Goal: Task Accomplishment & Management: Manage account settings

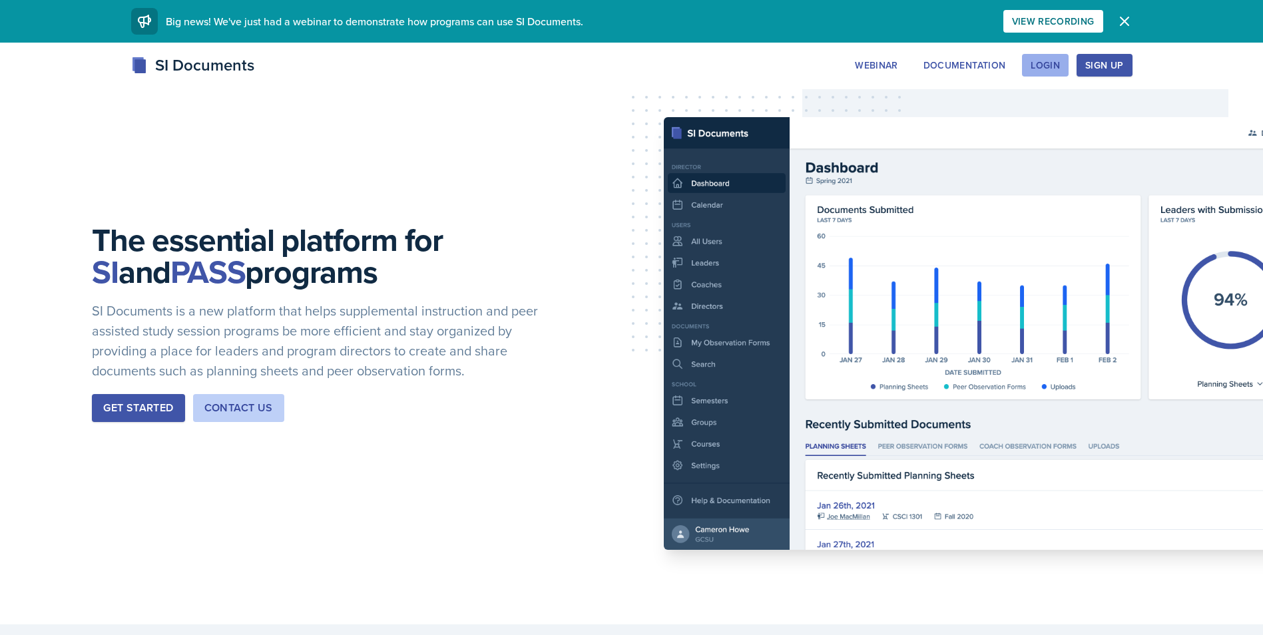
click at [1055, 60] on div "Login" at bounding box center [1044, 65] width 29 height 11
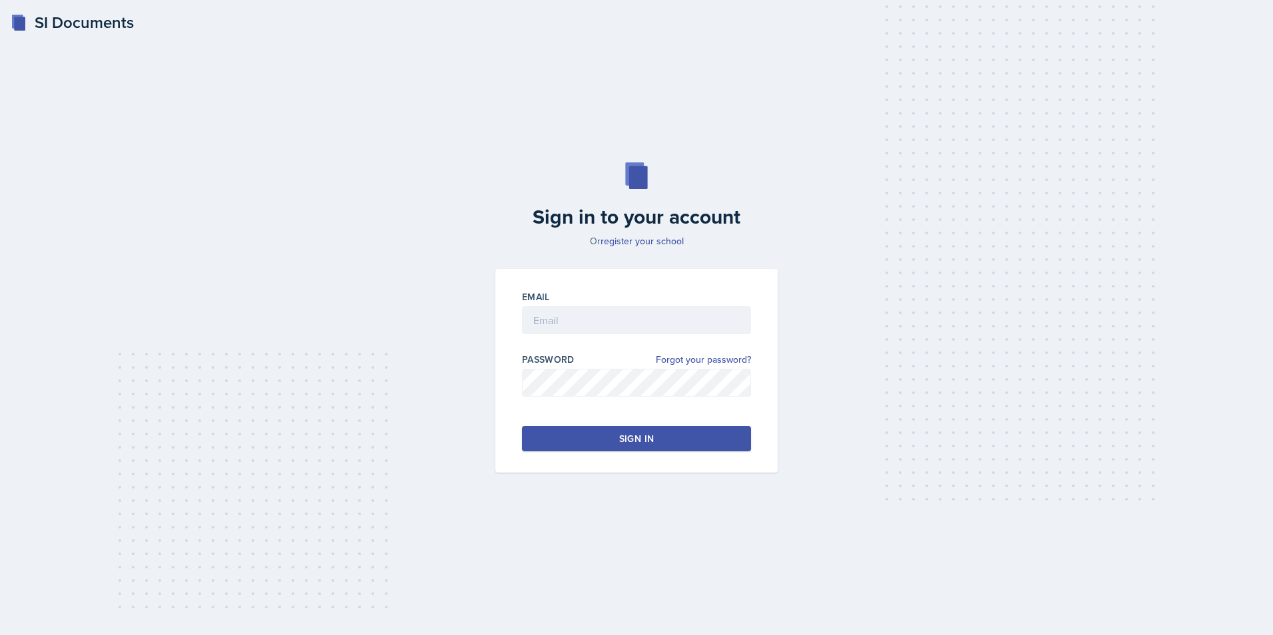
drag, startPoint x: 585, startPoint y: 298, endPoint x: 577, endPoint y: 316, distance: 19.1
click at [581, 305] on div "Email" at bounding box center [636, 318] width 229 height 57
click at [577, 316] on input "email" at bounding box center [636, 320] width 229 height 28
type input "[EMAIL_ADDRESS][DOMAIN_NAME]"
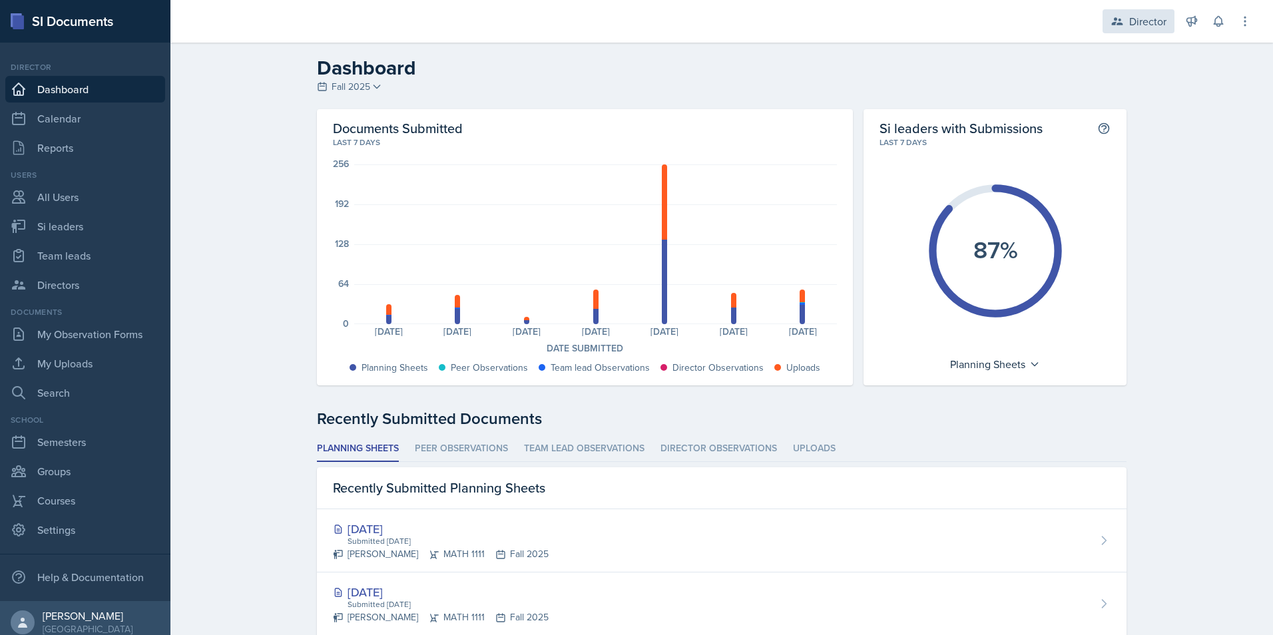
click at [1130, 22] on div "Director" at bounding box center [1147, 21] width 37 height 16
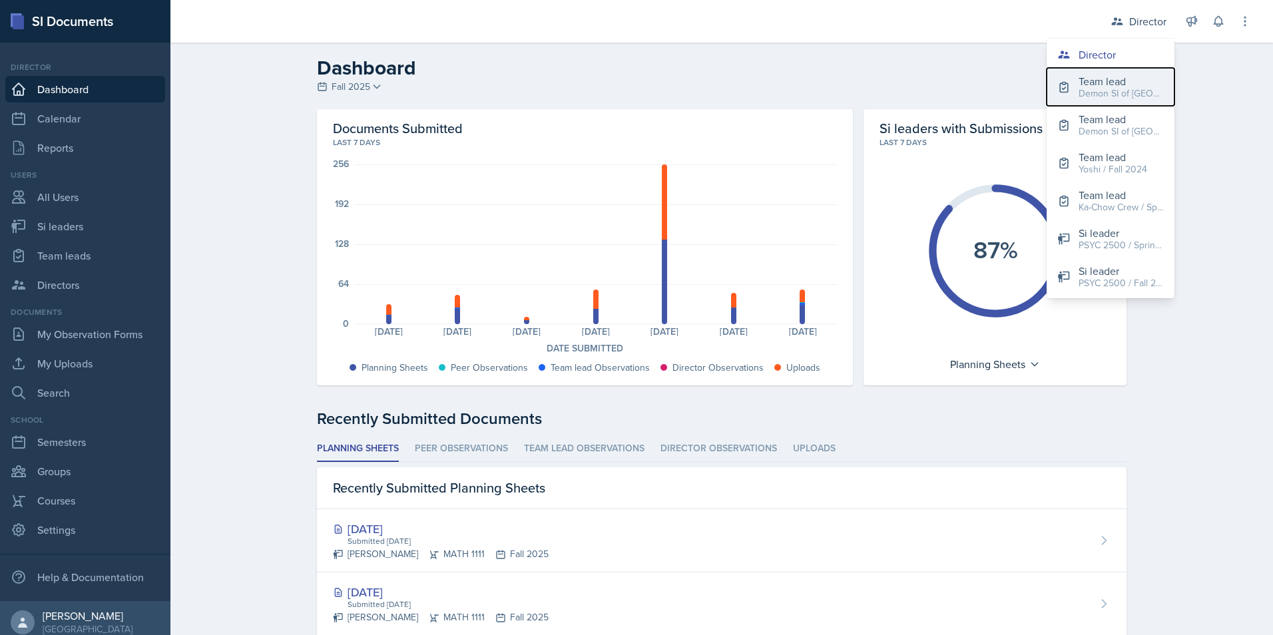
click at [1102, 87] on div "Demon SI of [GEOGRAPHIC_DATA] / Fall 2025" at bounding box center [1120, 94] width 85 height 14
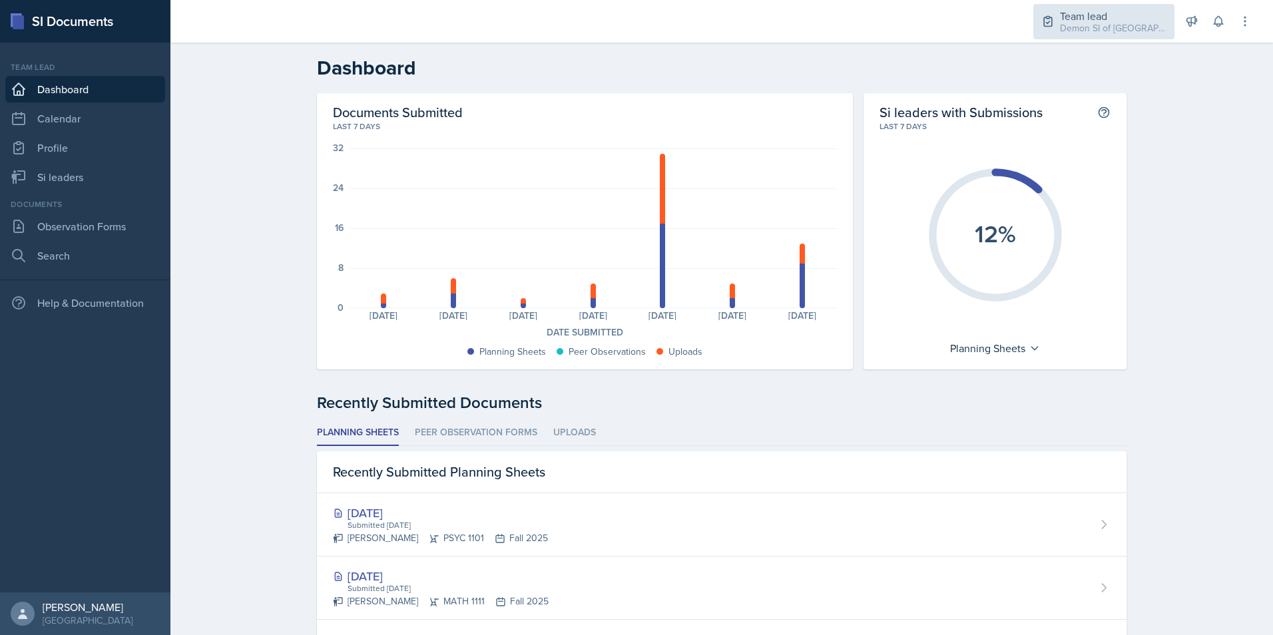
click at [1094, 21] on div "Demon SI of [GEOGRAPHIC_DATA] / Fall 2025" at bounding box center [1113, 28] width 107 height 14
